Goal: Task Accomplishment & Management: Manage account settings

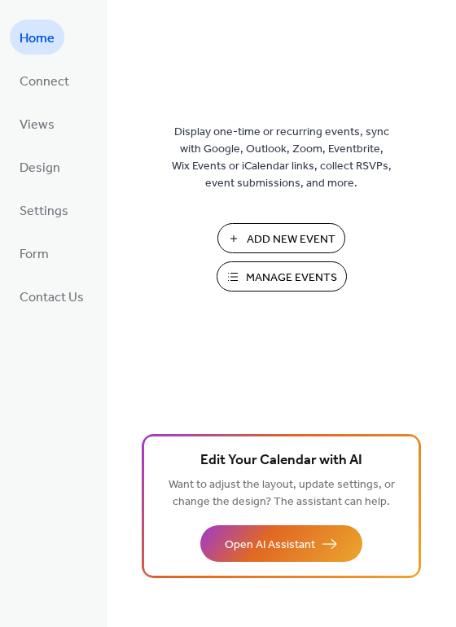
click at [268, 281] on span "Manage Events" at bounding box center [291, 277] width 91 height 17
click at [67, 295] on span "Contact Us" at bounding box center [52, 297] width 64 height 25
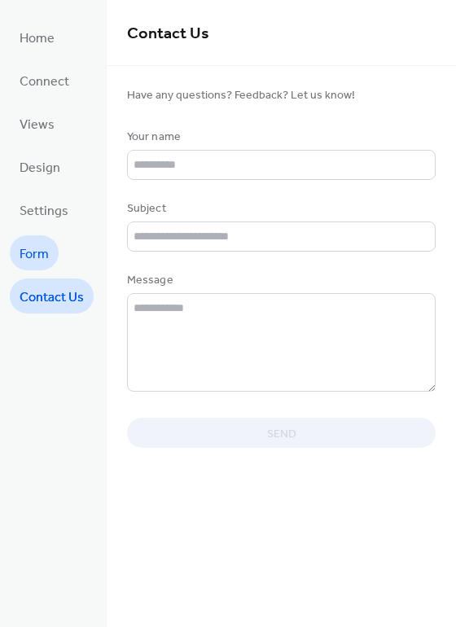
click at [41, 246] on span "Form" at bounding box center [34, 254] width 29 height 25
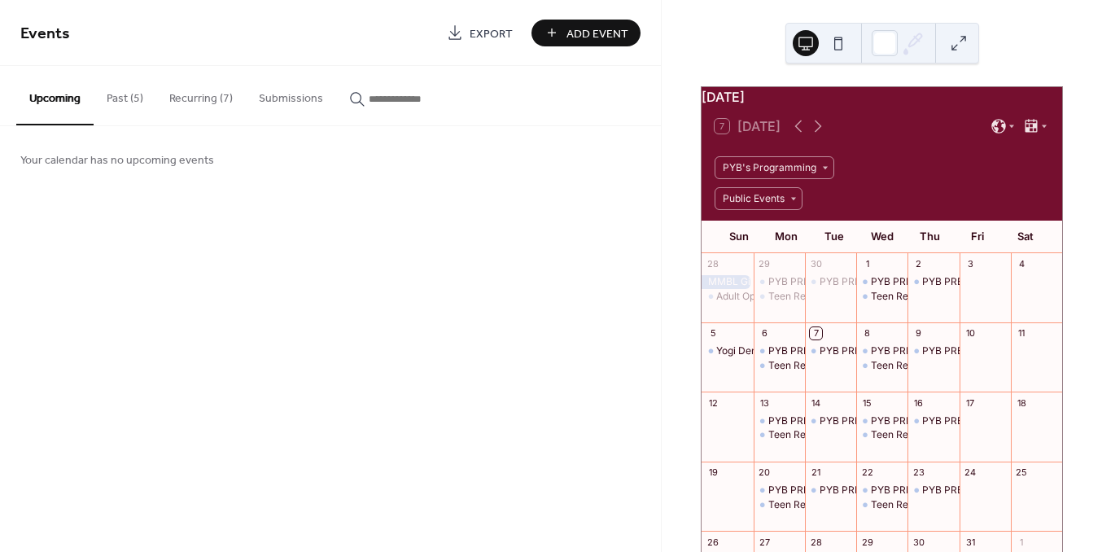
click at [135, 101] on button "Past (5)" at bounding box center [125, 95] width 63 height 58
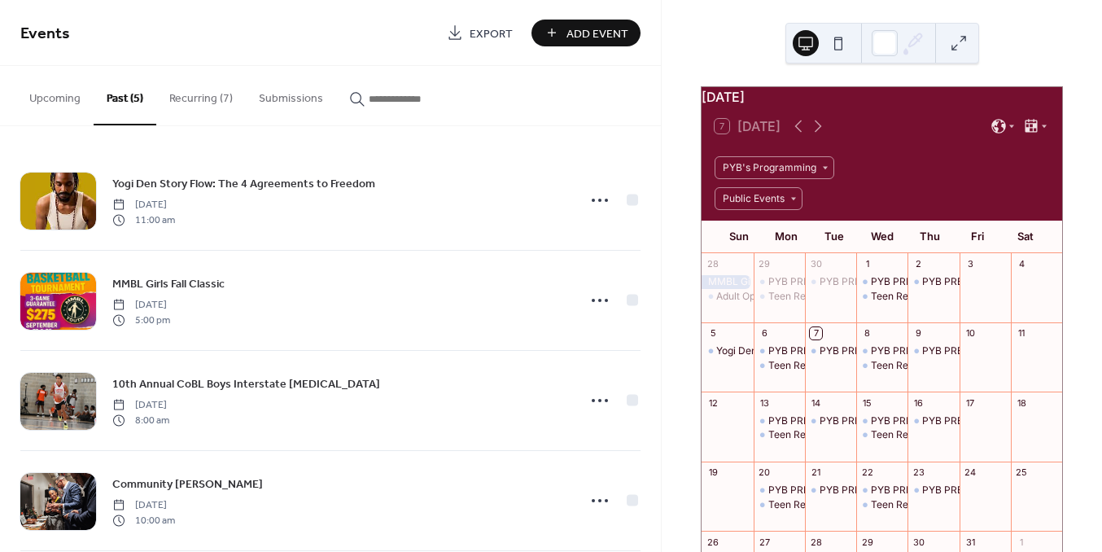
click at [838, 46] on button at bounding box center [838, 43] width 26 height 26
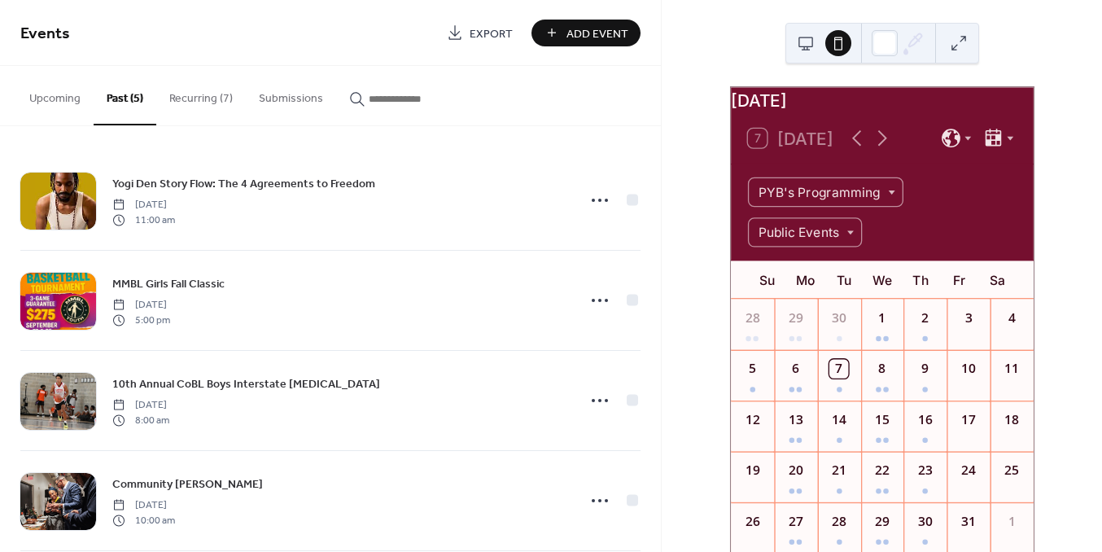
click at [821, 46] on div at bounding box center [822, 43] width 59 height 39
click at [804, 41] on button at bounding box center [806, 43] width 26 height 26
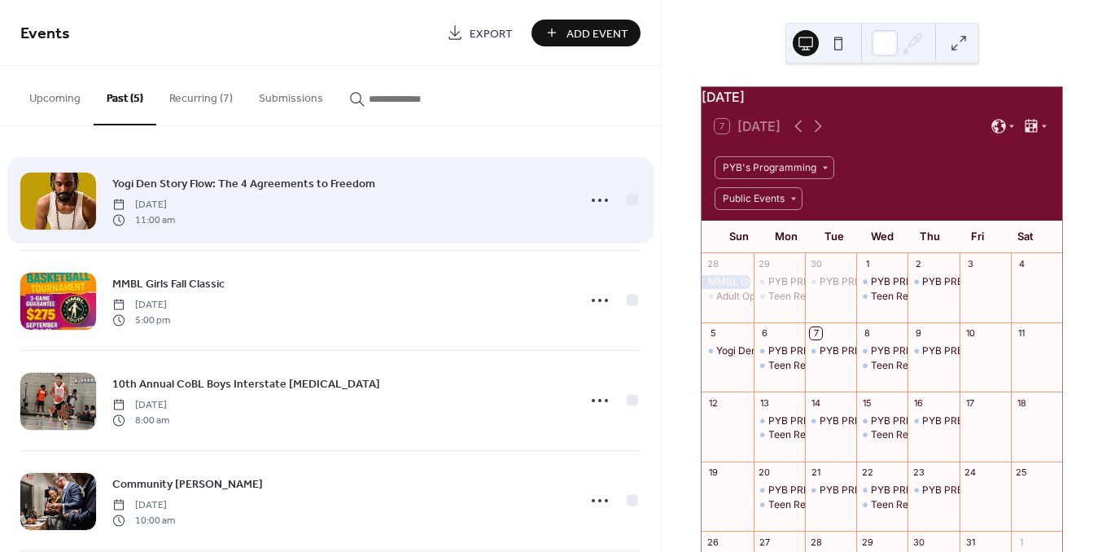
scroll to position [123, 0]
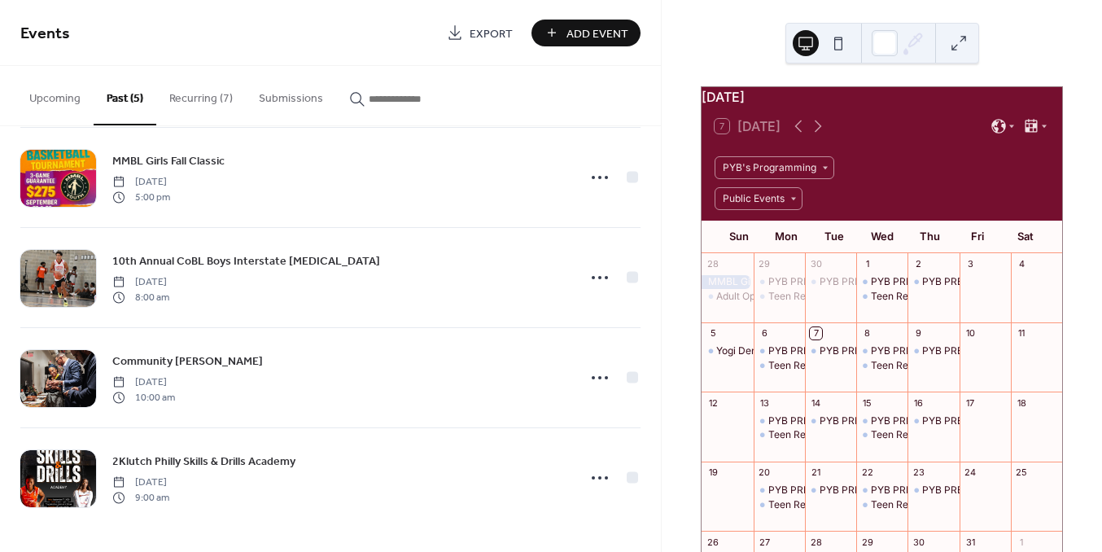
click at [203, 111] on button "Recurring (7)" at bounding box center [201, 95] width 90 height 58
